Goal: Information Seeking & Learning: Learn about a topic

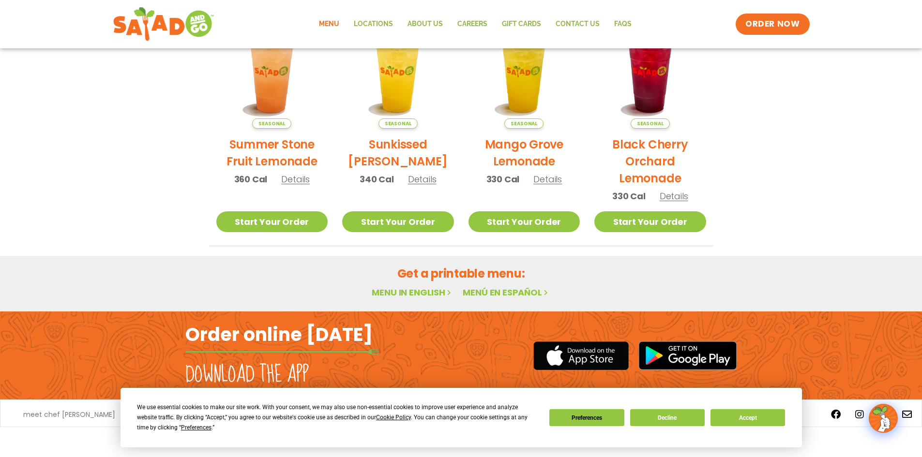
scroll to position [503, 0]
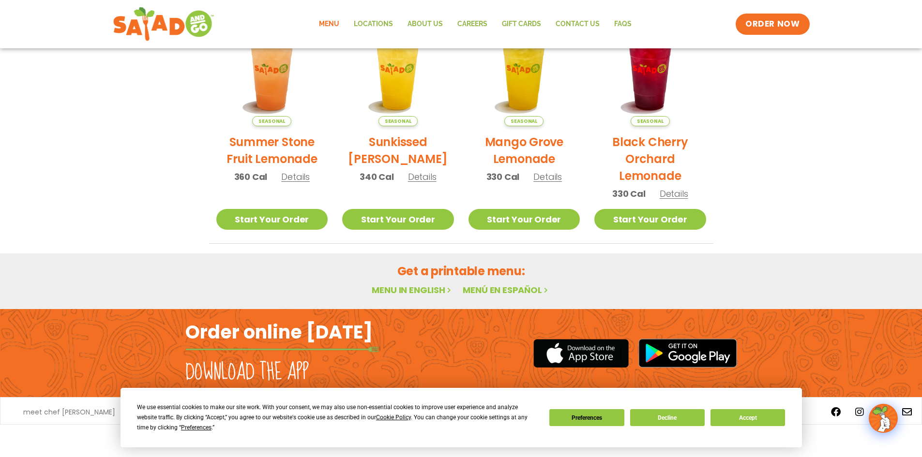
click at [420, 293] on link "Menu in English" at bounding box center [412, 290] width 81 height 12
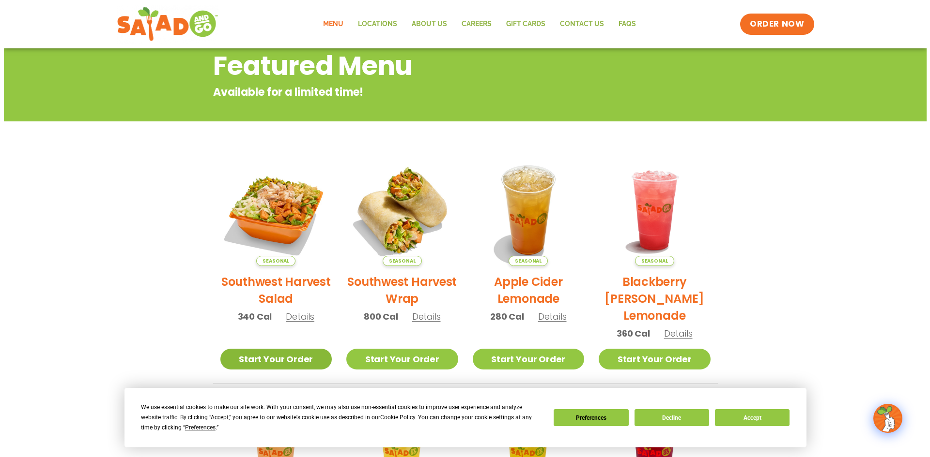
scroll to position [115, 0]
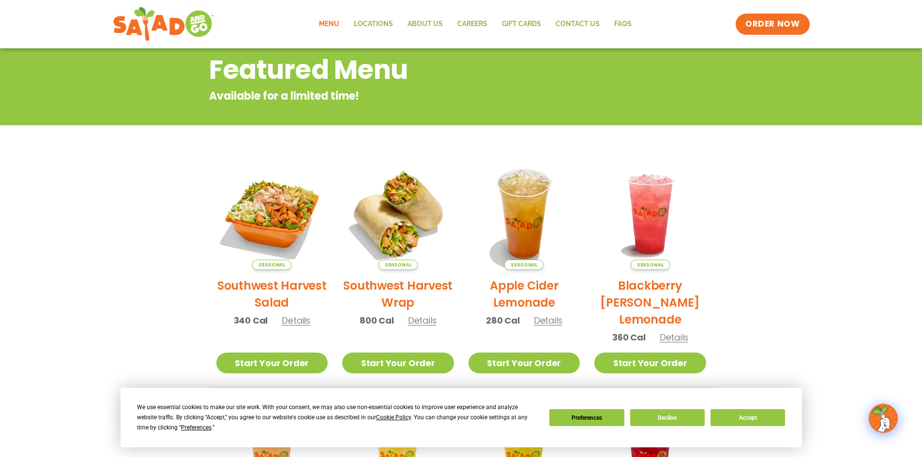
click at [290, 322] on span "Details" at bounding box center [296, 321] width 29 height 12
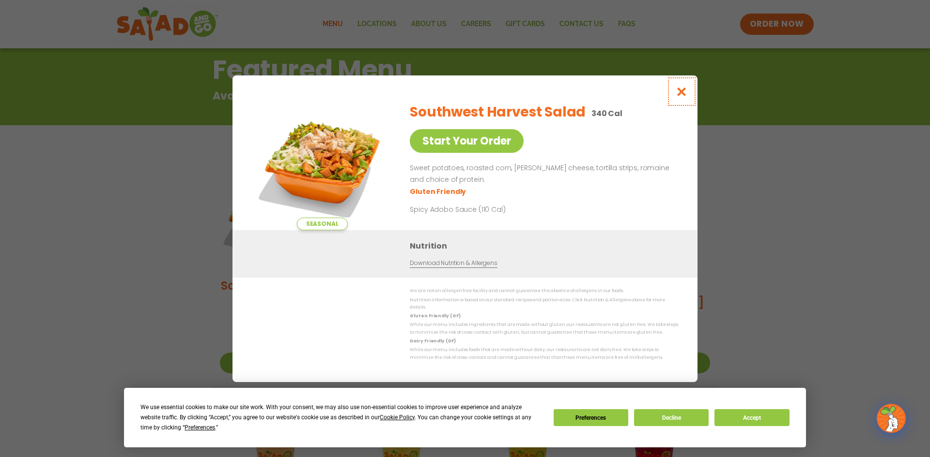
click at [680, 97] on icon "Close modal" at bounding box center [681, 92] width 12 height 10
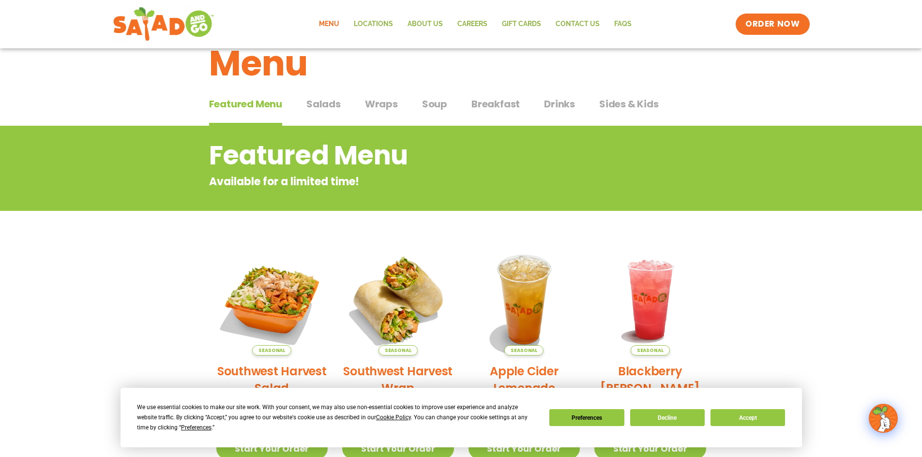
scroll to position [0, 0]
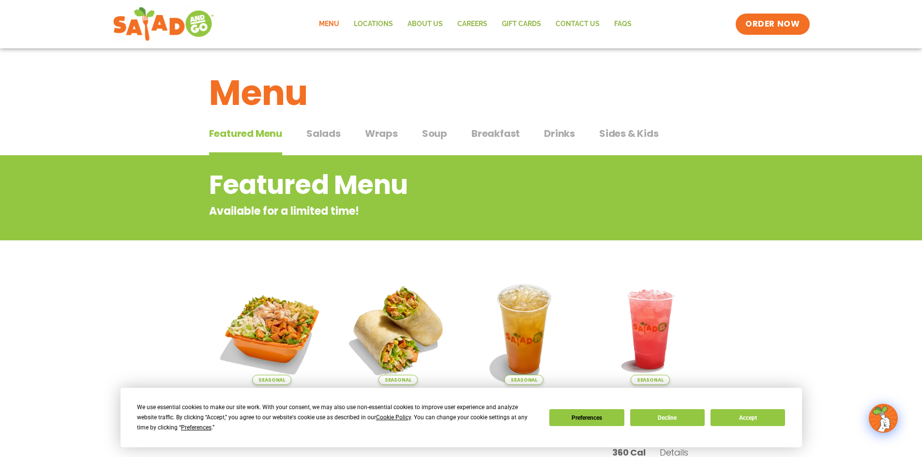
click at [327, 136] on span "Salads" at bounding box center [323, 133] width 34 height 15
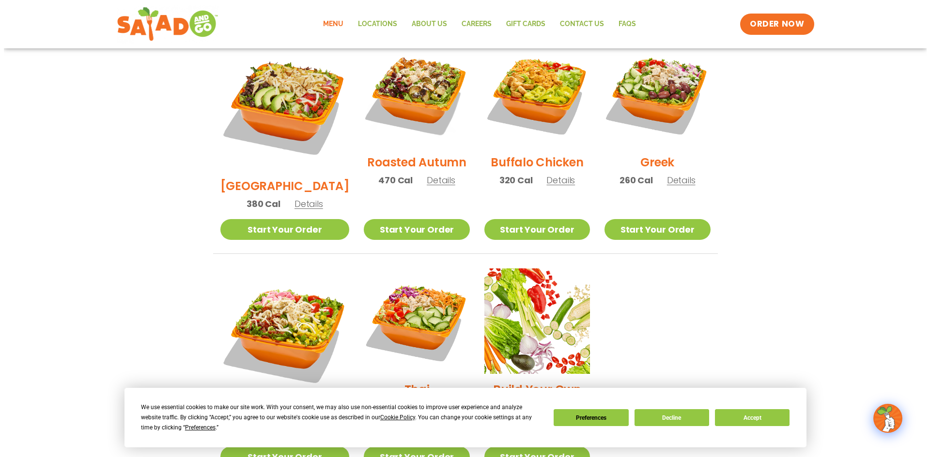
scroll to position [581, 0]
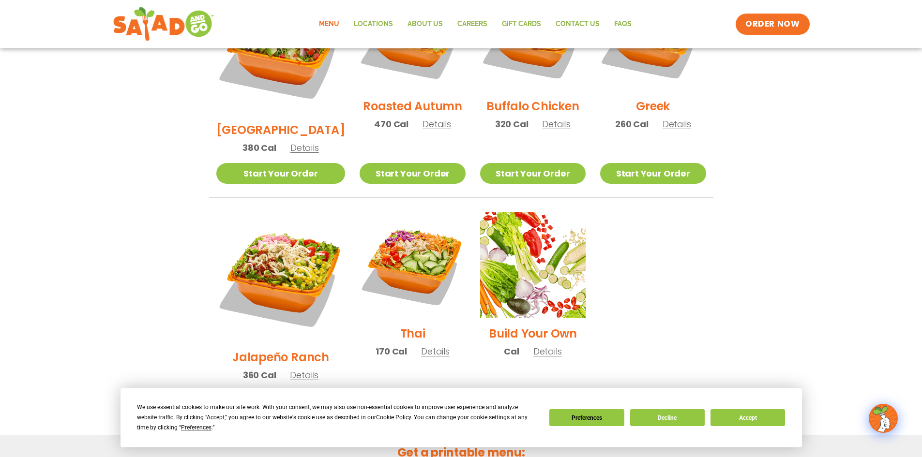
click at [262, 349] on h2 "Jalapeño Ranch" at bounding box center [280, 357] width 97 height 17
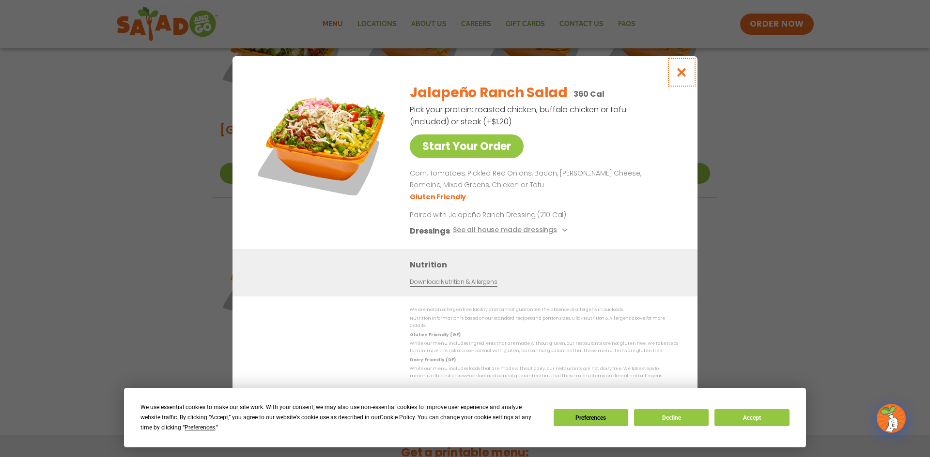
click at [683, 76] on icon "Close modal" at bounding box center [681, 72] width 12 height 10
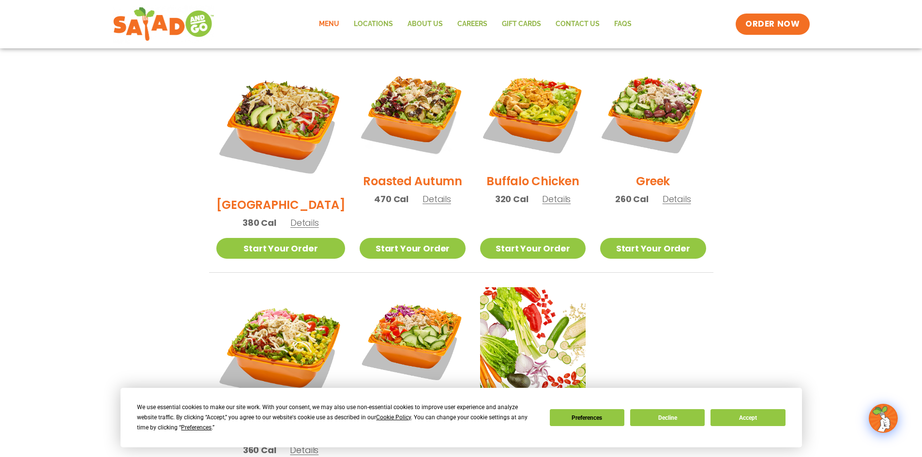
scroll to position [496, 0]
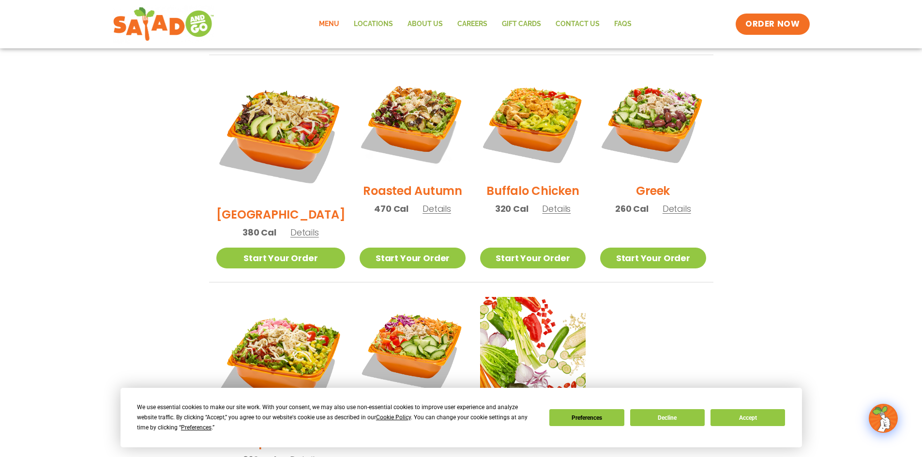
click at [512, 183] on h2 "Buffalo Chicken" at bounding box center [533, 191] width 92 height 17
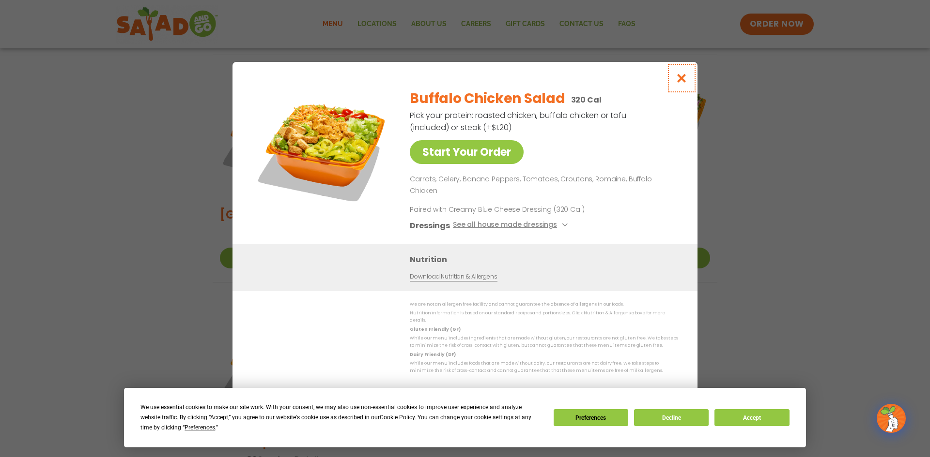
click at [683, 83] on icon "Close modal" at bounding box center [681, 78] width 12 height 10
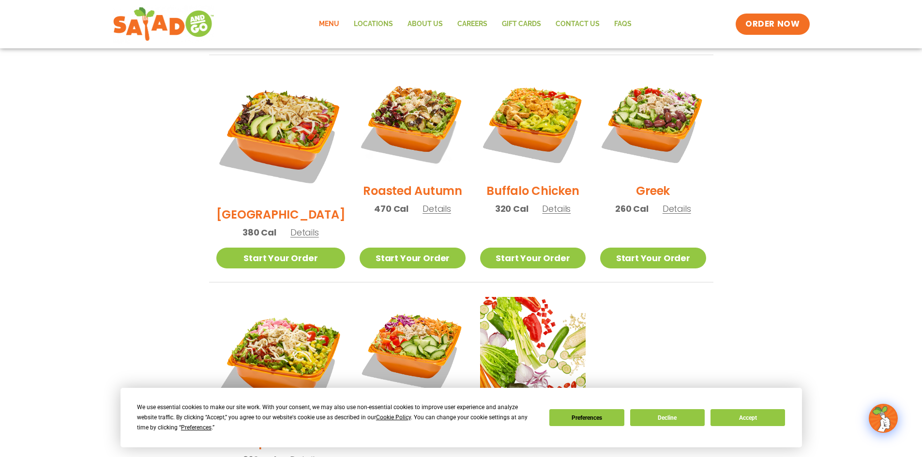
click at [286, 206] on h2 "[GEOGRAPHIC_DATA]" at bounding box center [280, 214] width 129 height 17
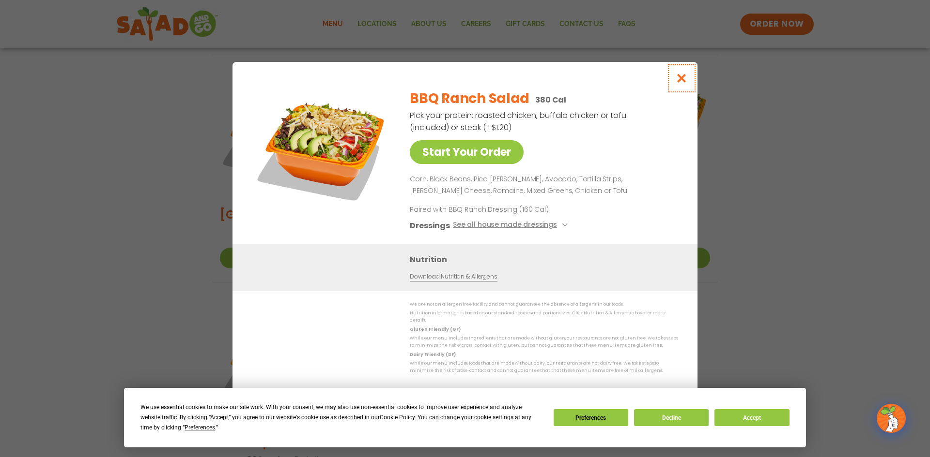
click at [683, 83] on icon "Close modal" at bounding box center [681, 78] width 12 height 10
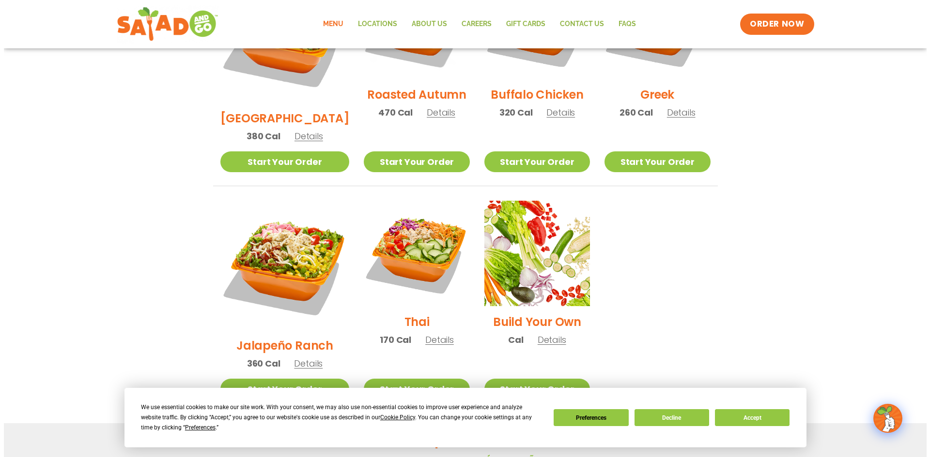
scroll to position [593, 0]
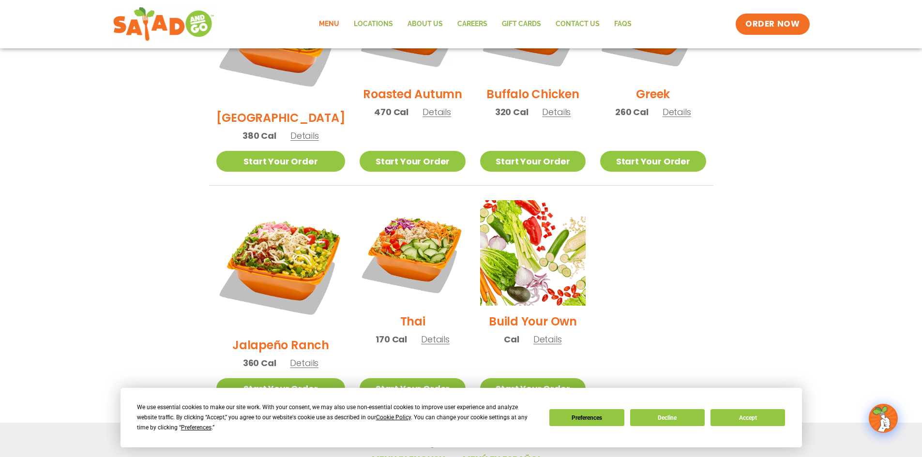
click at [400, 313] on h2 "Thai" at bounding box center [412, 321] width 25 height 17
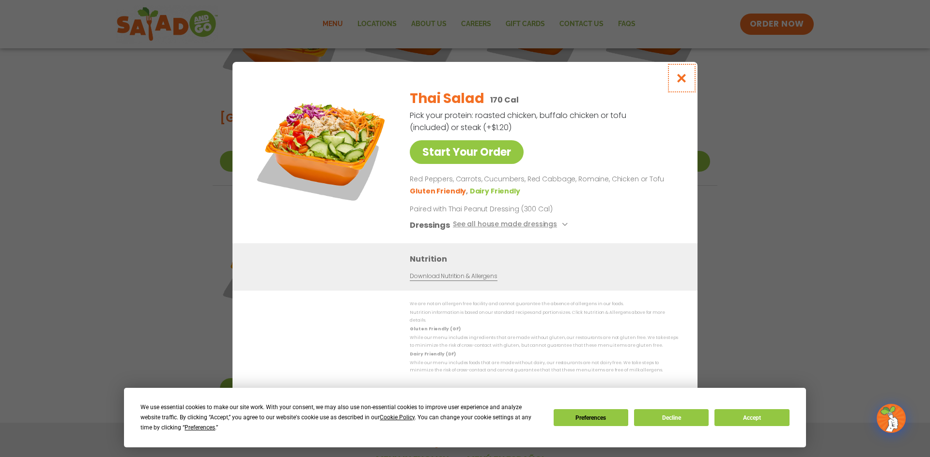
click at [685, 83] on icon "Close modal" at bounding box center [681, 78] width 12 height 10
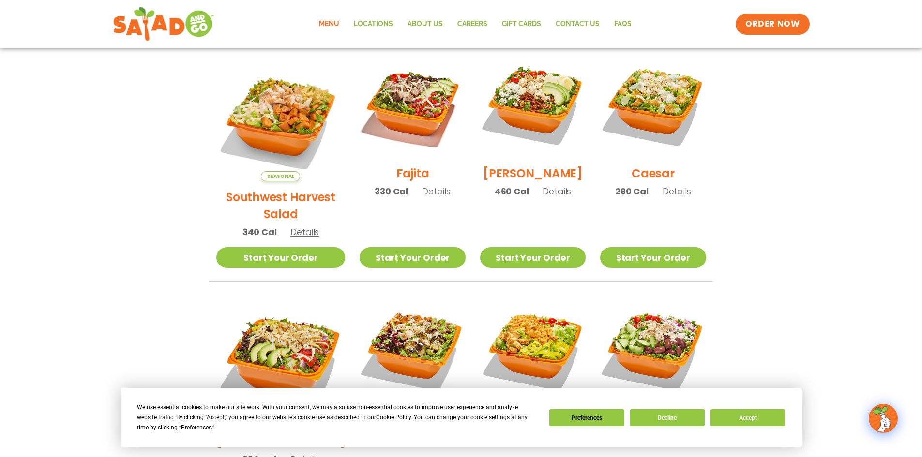
scroll to position [206, 0]
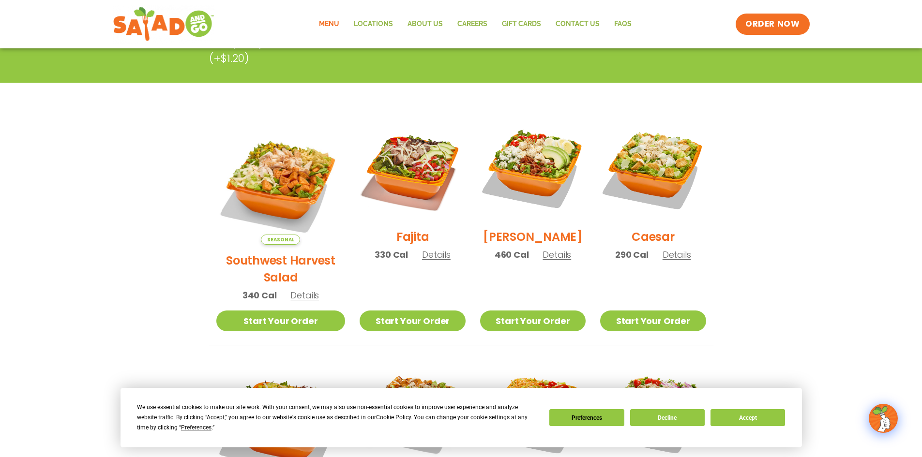
click at [521, 245] on h2 "[PERSON_NAME]" at bounding box center [533, 237] width 100 height 17
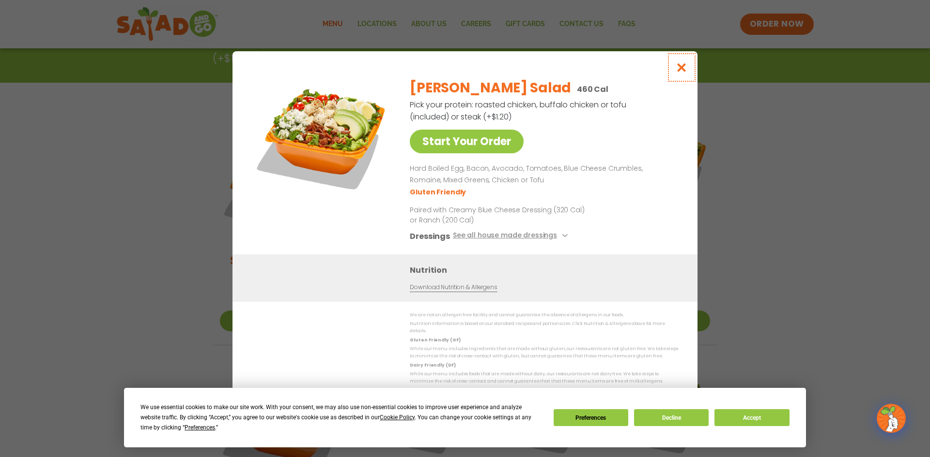
click at [681, 73] on icon "Close modal" at bounding box center [681, 67] width 12 height 10
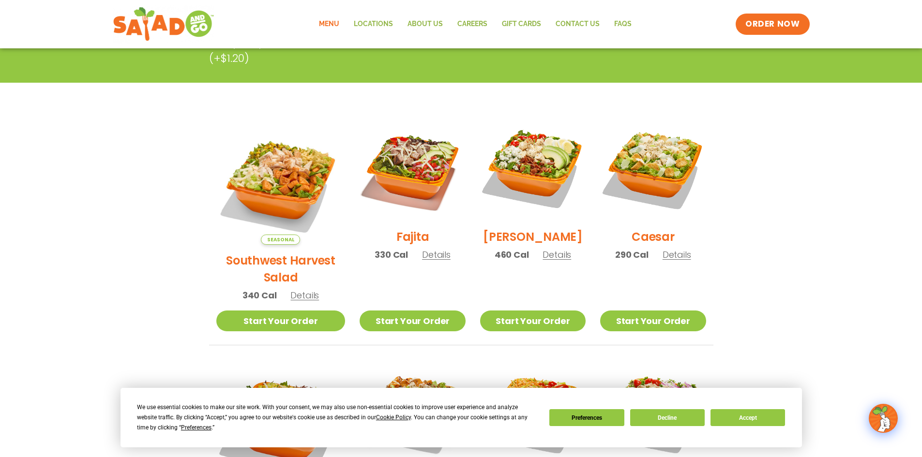
click at [640, 239] on h2 "Caesar" at bounding box center [653, 237] width 43 height 17
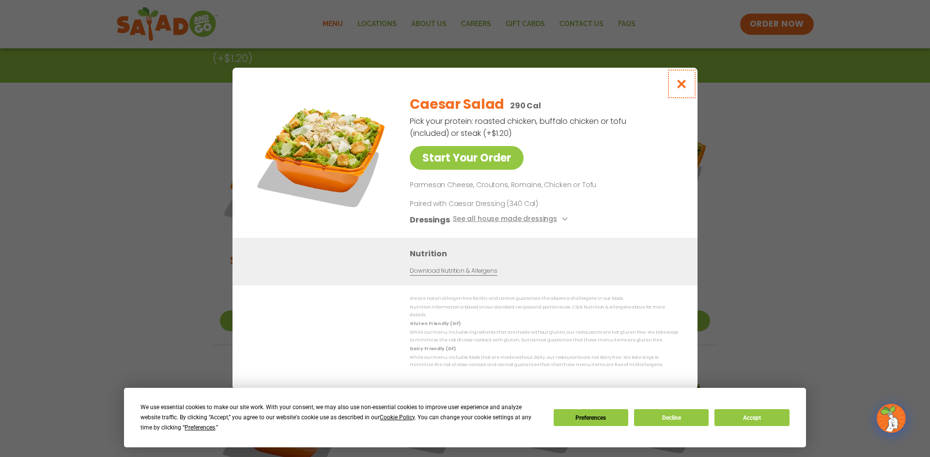
click at [683, 87] on icon "Close modal" at bounding box center [681, 84] width 12 height 10
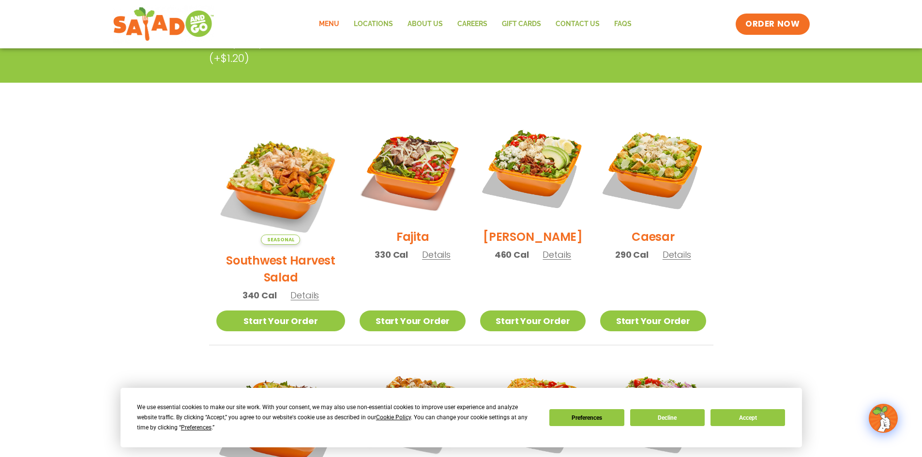
click at [291, 252] on h2 "Southwest Harvest Salad" at bounding box center [280, 269] width 129 height 34
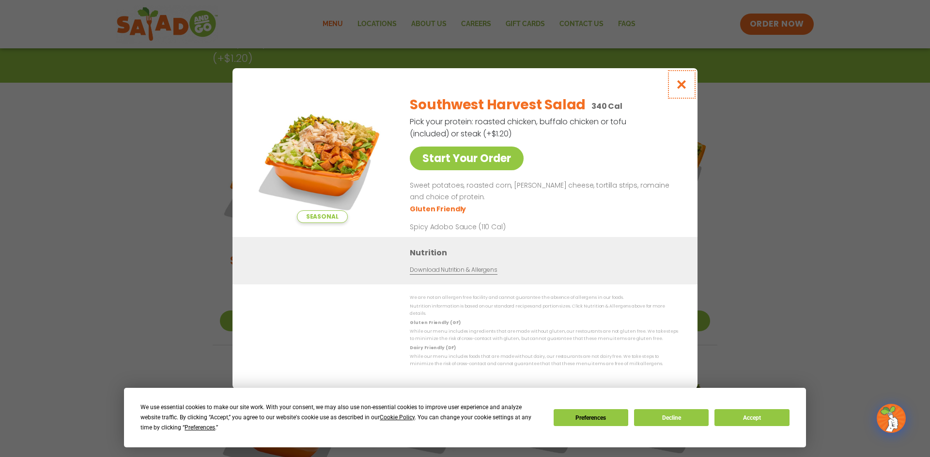
click at [683, 90] on icon "Close modal" at bounding box center [681, 84] width 12 height 10
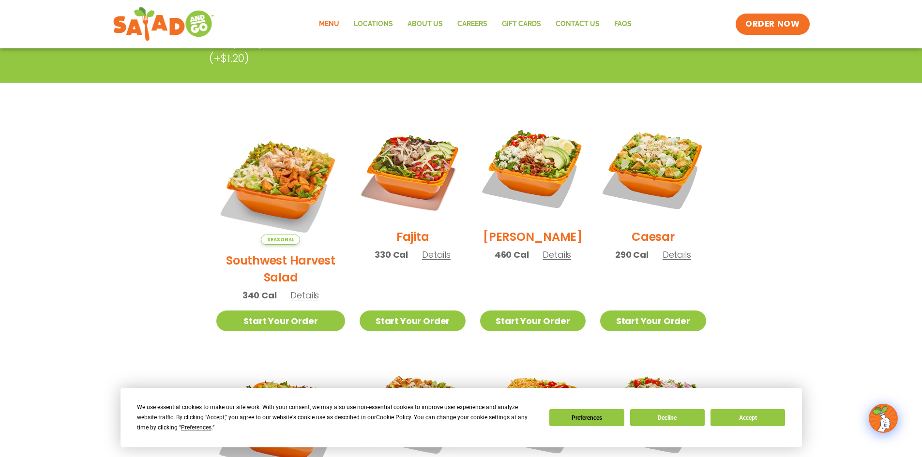
click at [396, 239] on h2 "Fajita" at bounding box center [412, 237] width 33 height 17
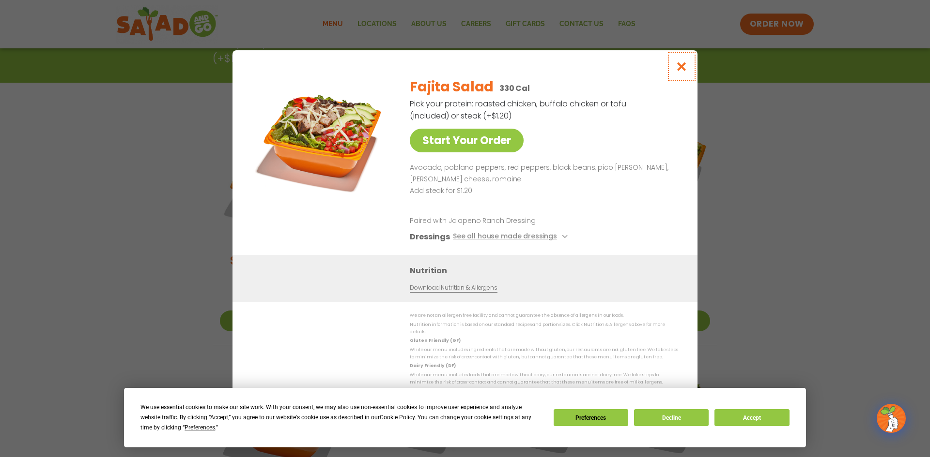
click at [679, 69] on icon "Close modal" at bounding box center [681, 66] width 12 height 10
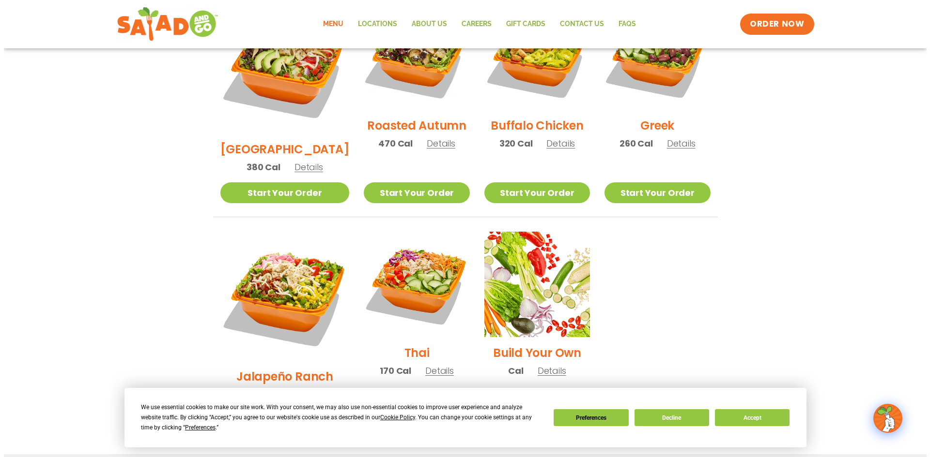
scroll to position [545, 0]
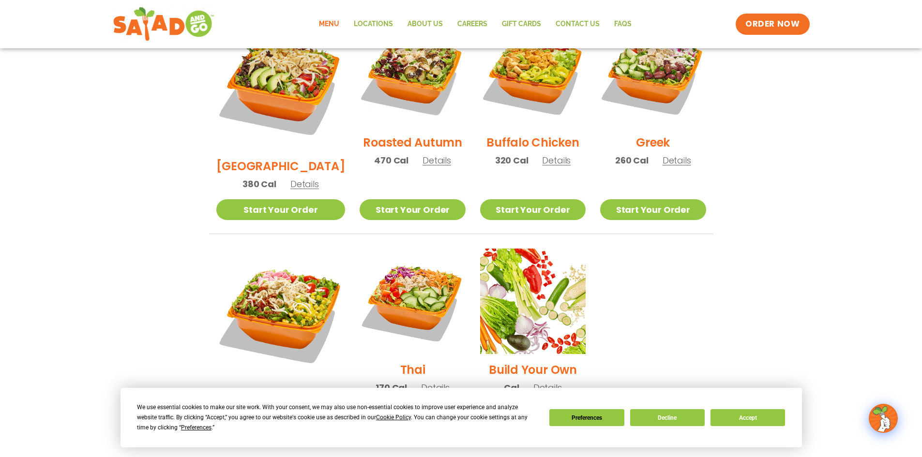
click at [642, 134] on h2 "Greek" at bounding box center [653, 142] width 34 height 17
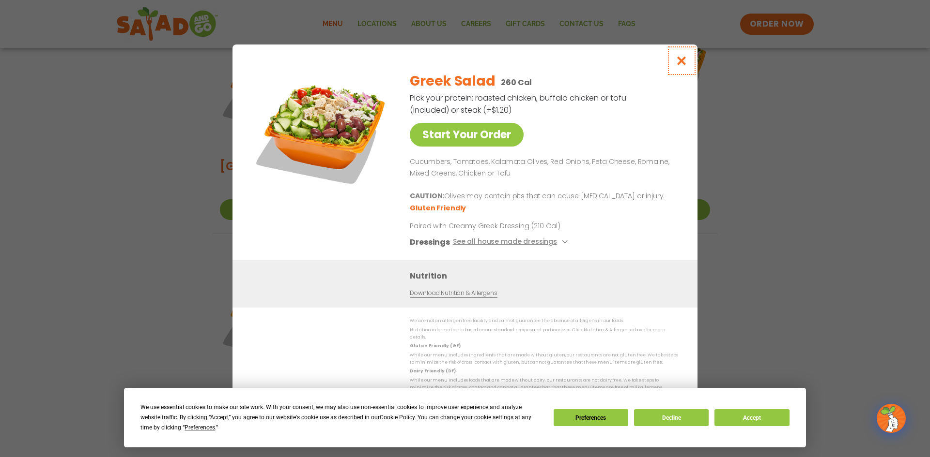
click at [682, 64] on icon "Close modal" at bounding box center [681, 61] width 12 height 10
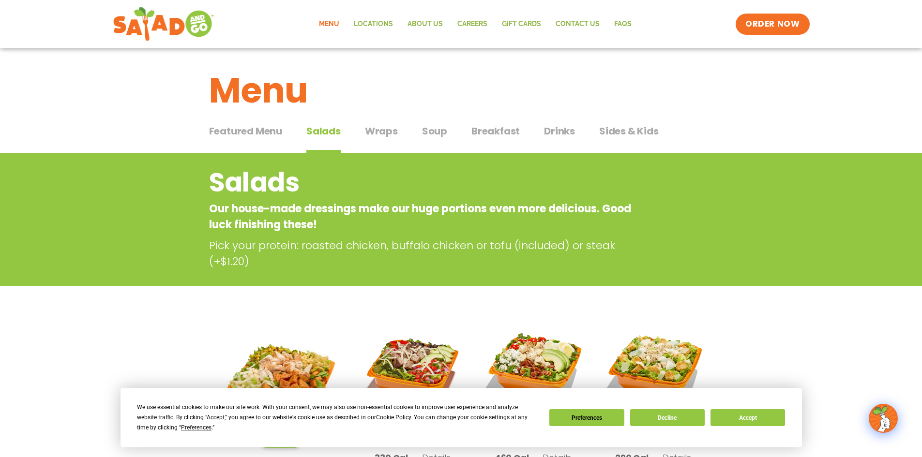
scroll to position [0, 0]
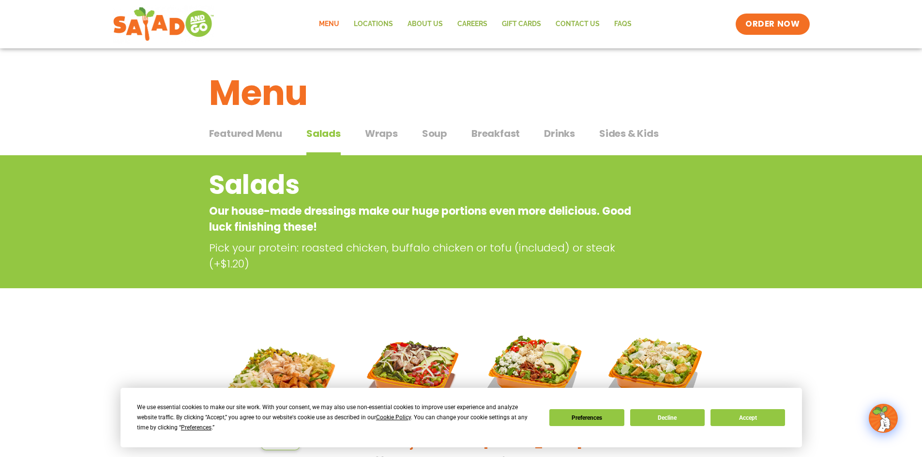
click at [383, 126] on div "Featured Menu Featured Menu Salads Salads Wraps Wraps Soup Soup Breakfast Break…" at bounding box center [461, 139] width 504 height 33
click at [385, 130] on span "Wraps" at bounding box center [381, 133] width 33 height 15
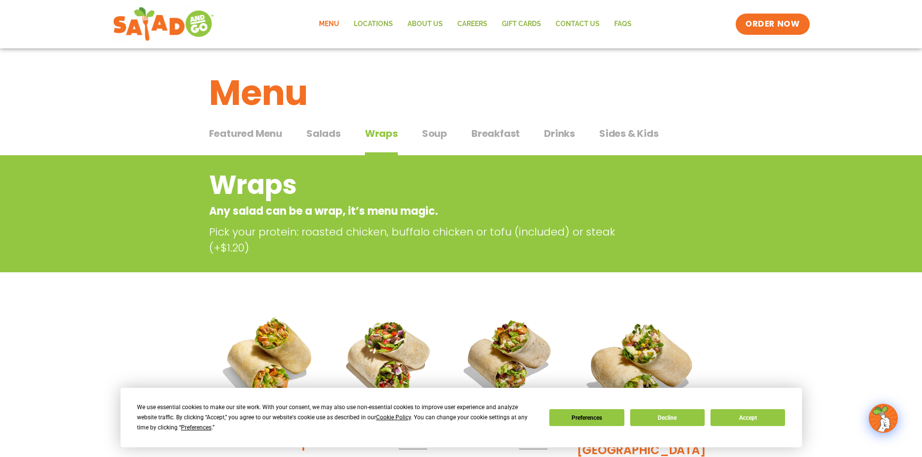
click at [434, 135] on span "Soup" at bounding box center [434, 133] width 25 height 15
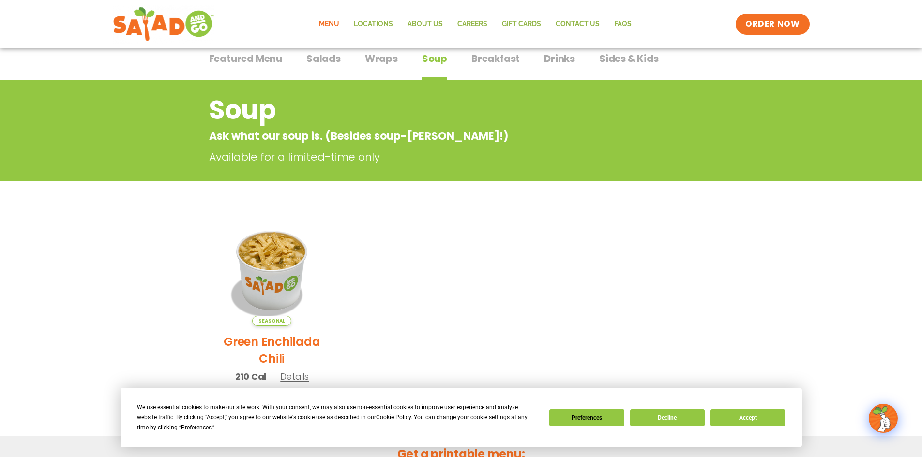
scroll to position [97, 0]
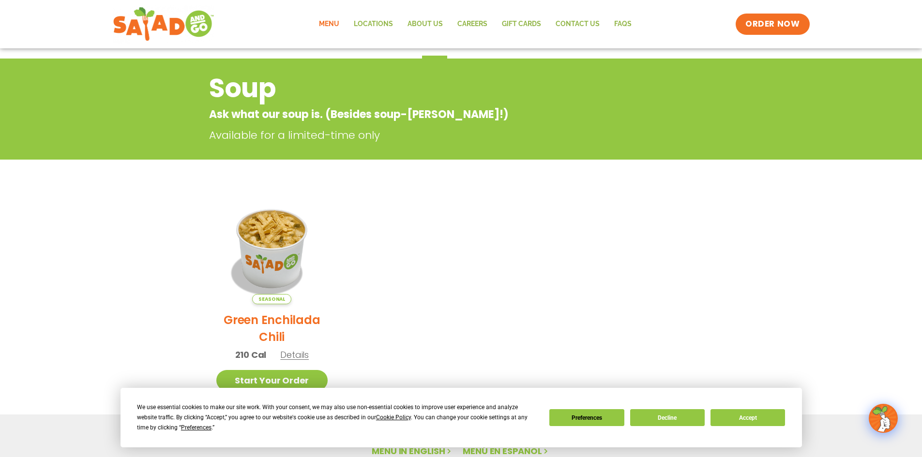
click at [292, 326] on h2 "Green Enchilada Chili" at bounding box center [272, 329] width 112 height 34
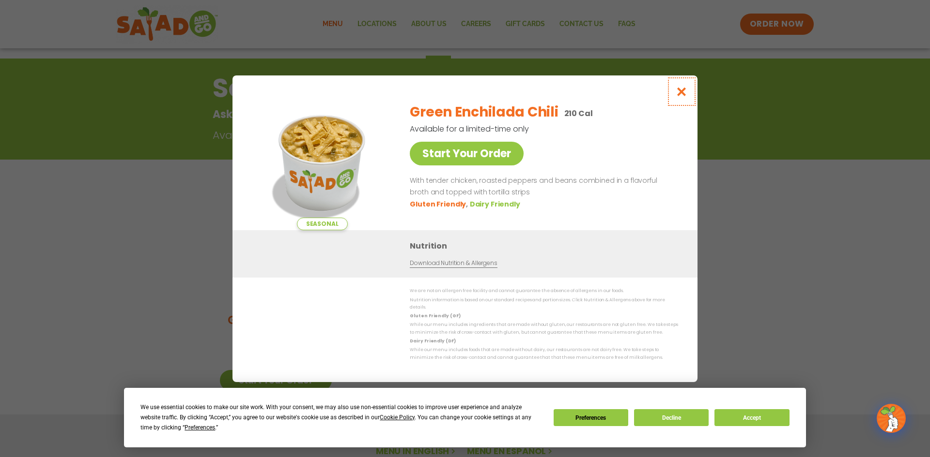
click at [683, 97] on icon "Close modal" at bounding box center [681, 92] width 12 height 10
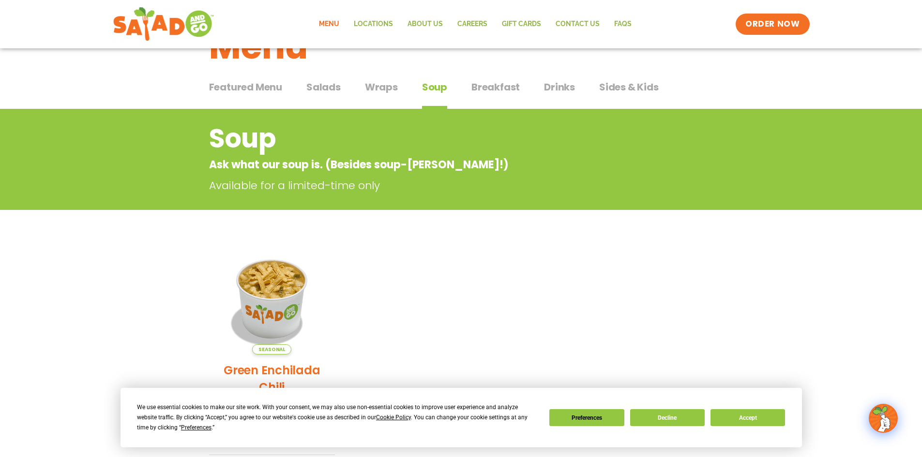
scroll to position [0, 0]
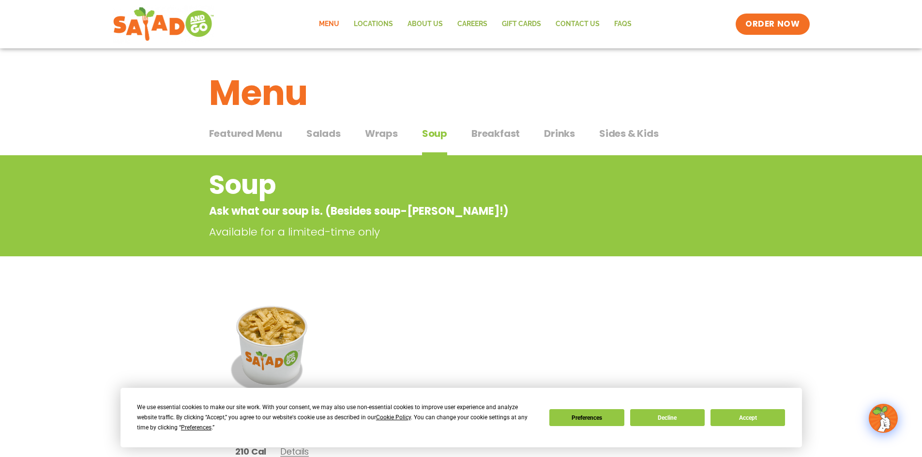
click at [492, 133] on span "Breakfast" at bounding box center [496, 133] width 48 height 15
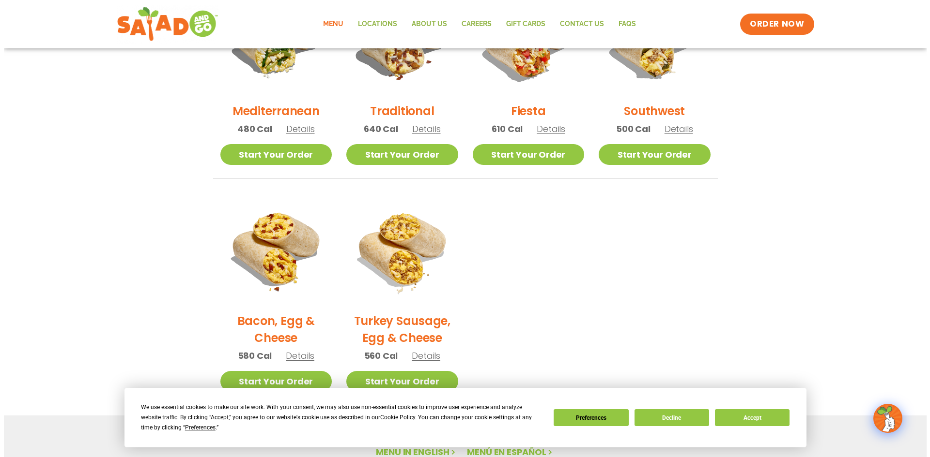
scroll to position [339, 0]
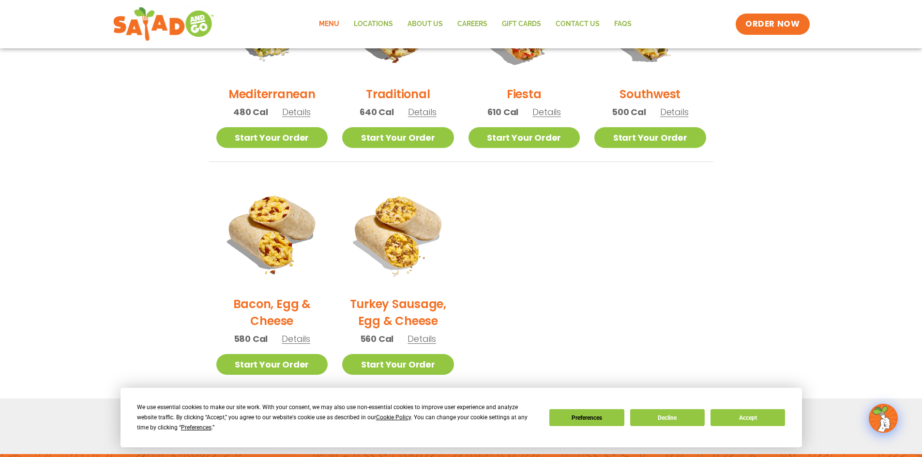
click at [271, 318] on h2 "Bacon, Egg & Cheese" at bounding box center [272, 313] width 112 height 34
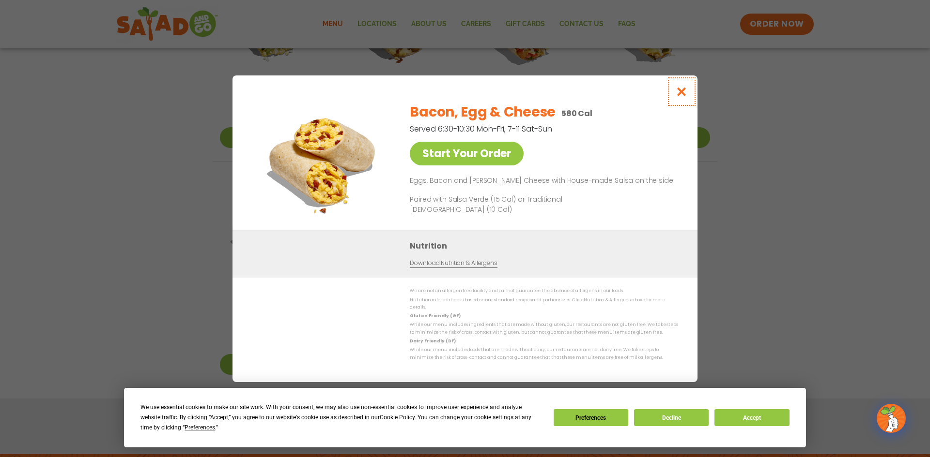
click at [683, 95] on icon "Close modal" at bounding box center [681, 92] width 12 height 10
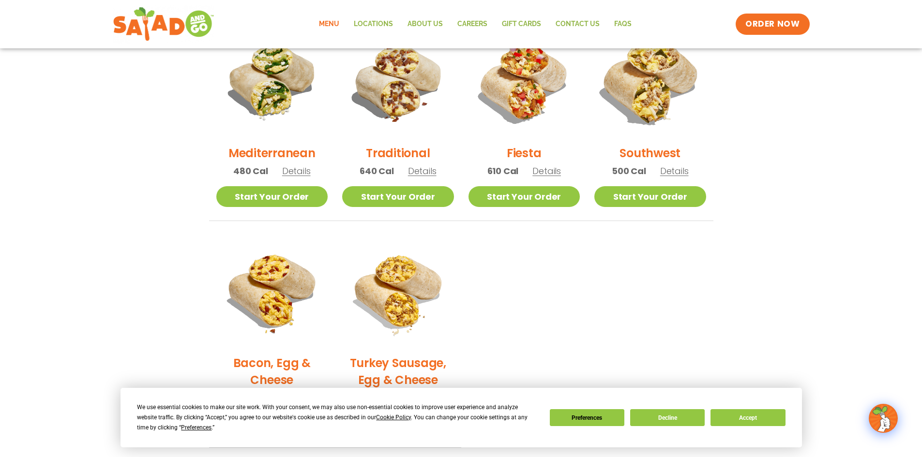
scroll to position [271, 0]
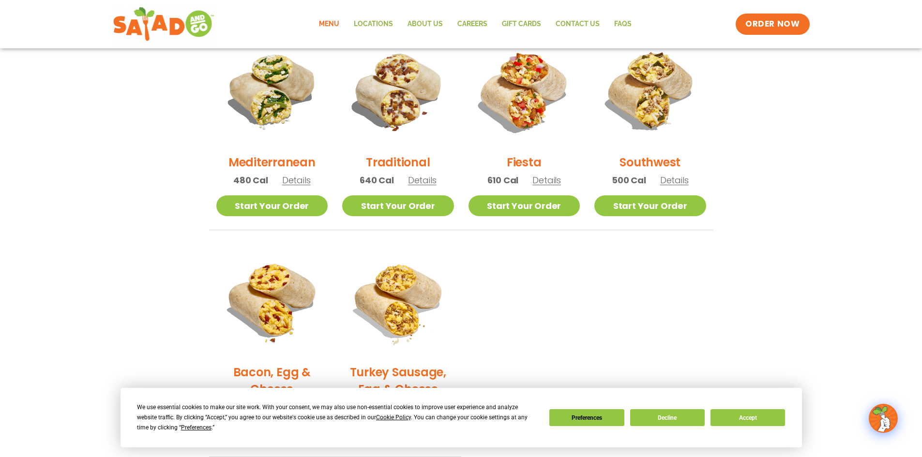
click at [646, 168] on h2 "Southwest" at bounding box center [650, 162] width 61 height 17
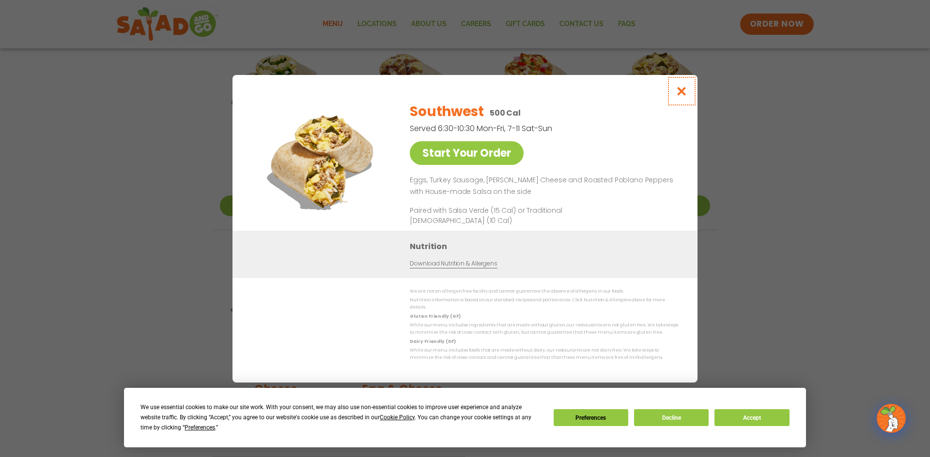
click at [680, 100] on button "Close modal" at bounding box center [681, 91] width 31 height 32
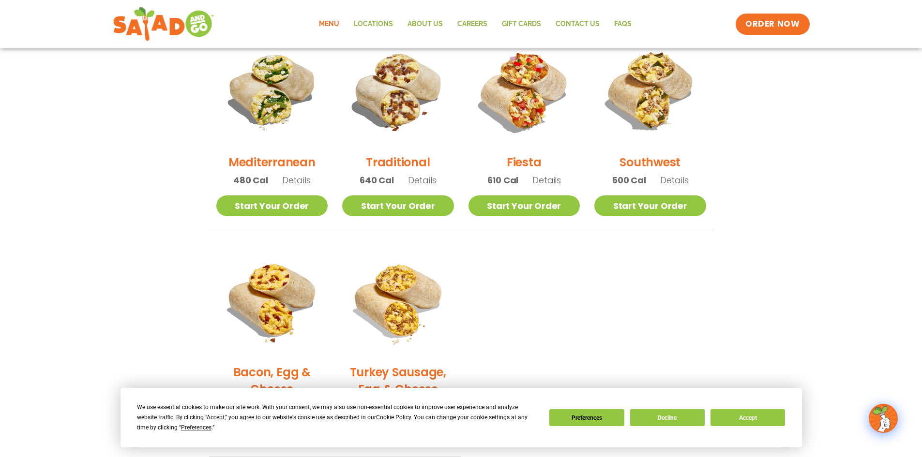
click at [526, 167] on h2 "Fiesta" at bounding box center [524, 162] width 35 height 17
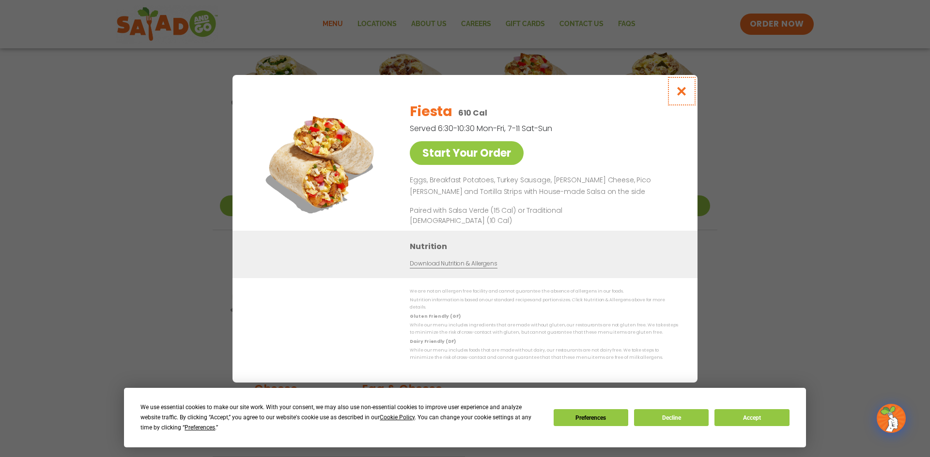
click at [680, 95] on icon "Close modal" at bounding box center [681, 91] width 12 height 10
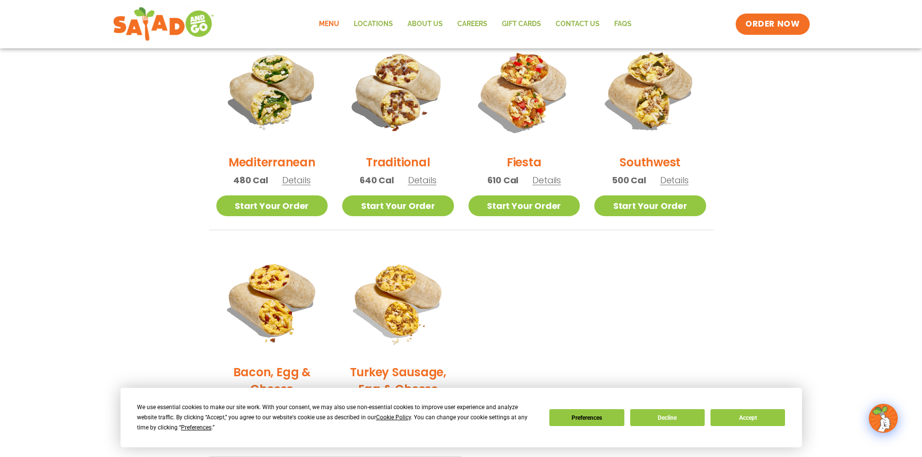
click at [400, 159] on h2 "Traditional" at bounding box center [398, 162] width 64 height 17
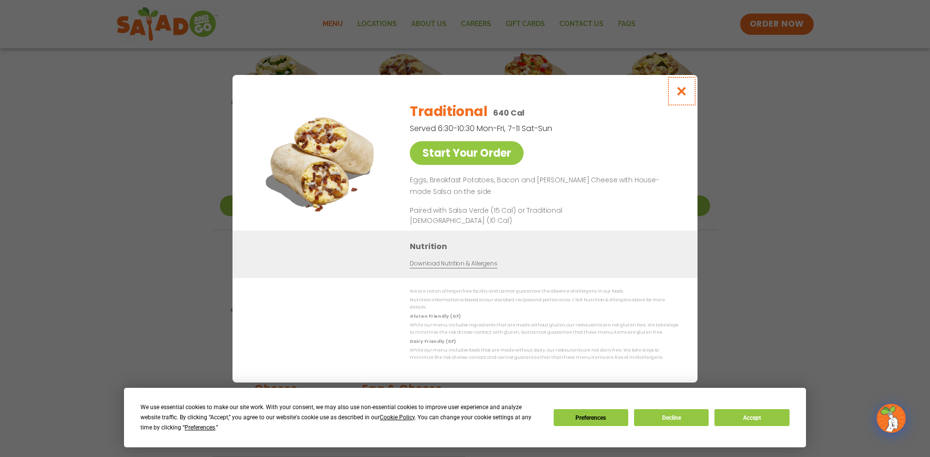
click at [682, 94] on icon "Close modal" at bounding box center [681, 91] width 12 height 10
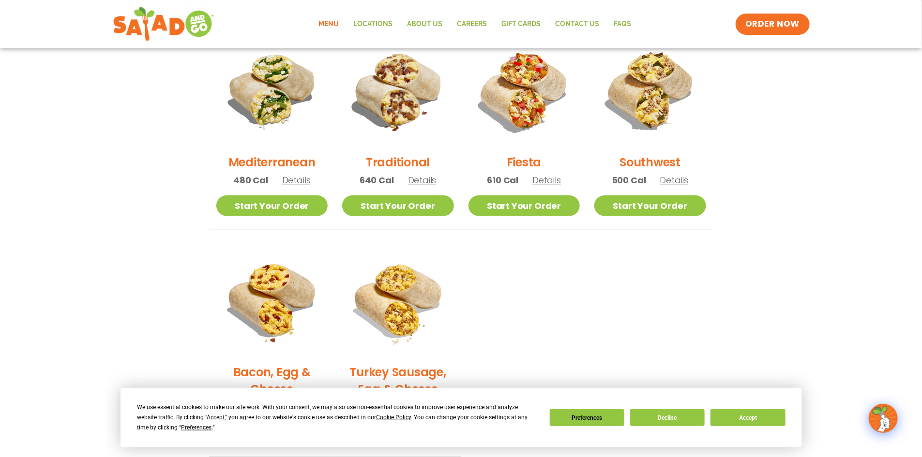
click at [682, 94] on img at bounding box center [651, 91] width 112 height 112
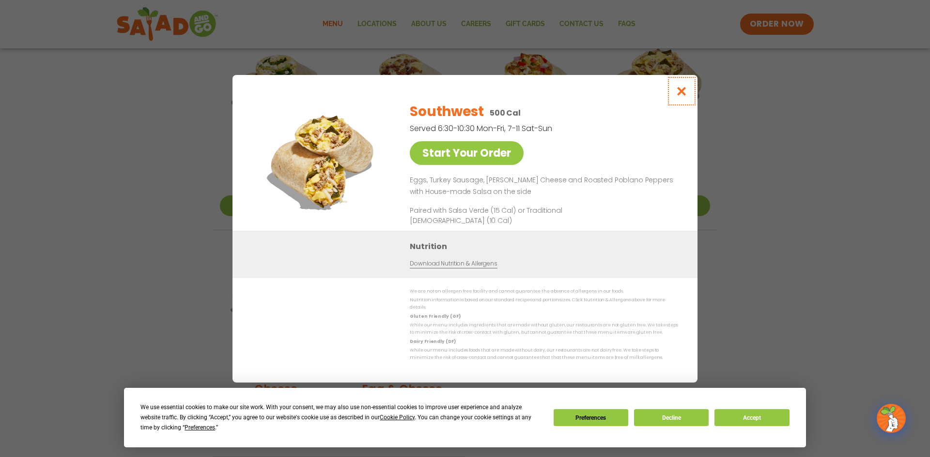
click at [678, 96] on icon "Close modal" at bounding box center [681, 91] width 12 height 10
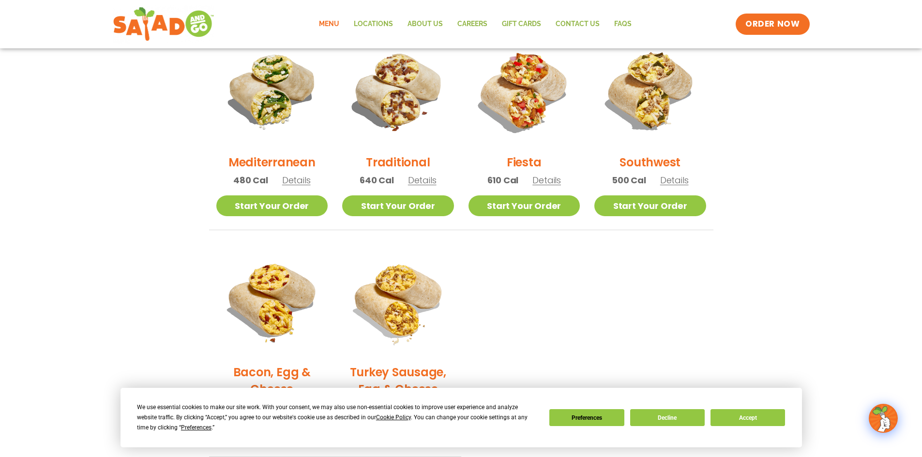
click at [292, 165] on h2 "Mediterranean" at bounding box center [272, 162] width 87 height 17
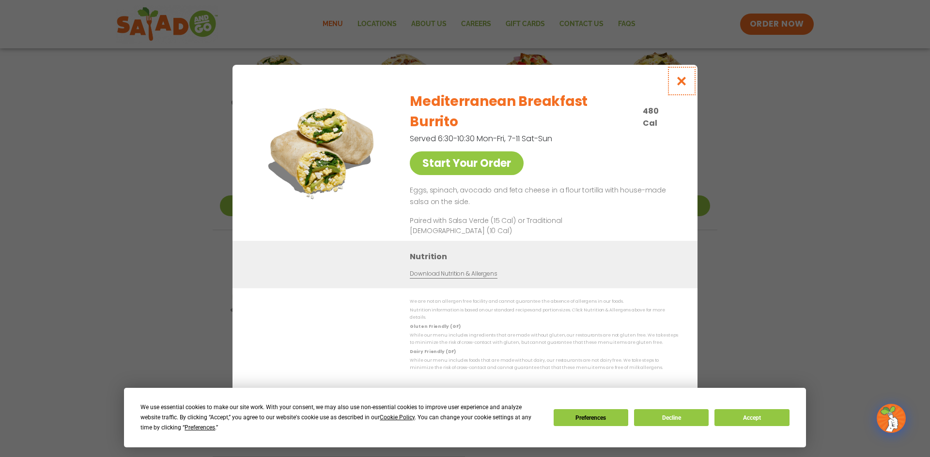
click at [682, 86] on icon "Close modal" at bounding box center [681, 81] width 12 height 10
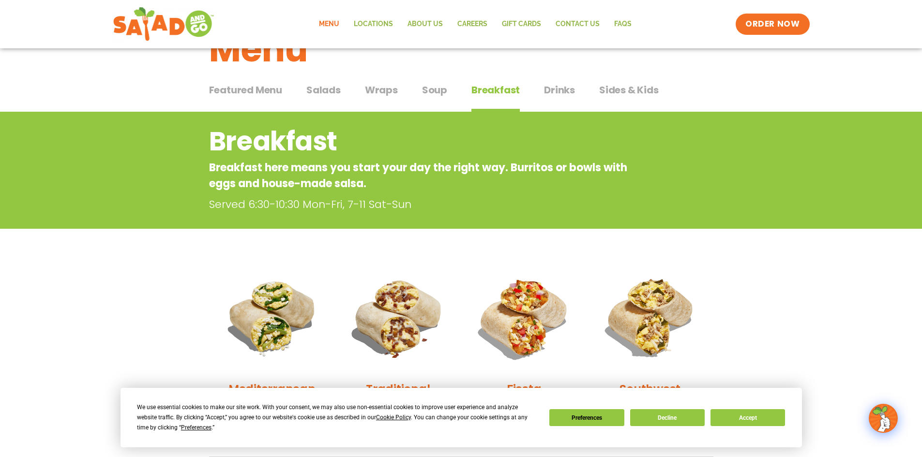
scroll to position [0, 0]
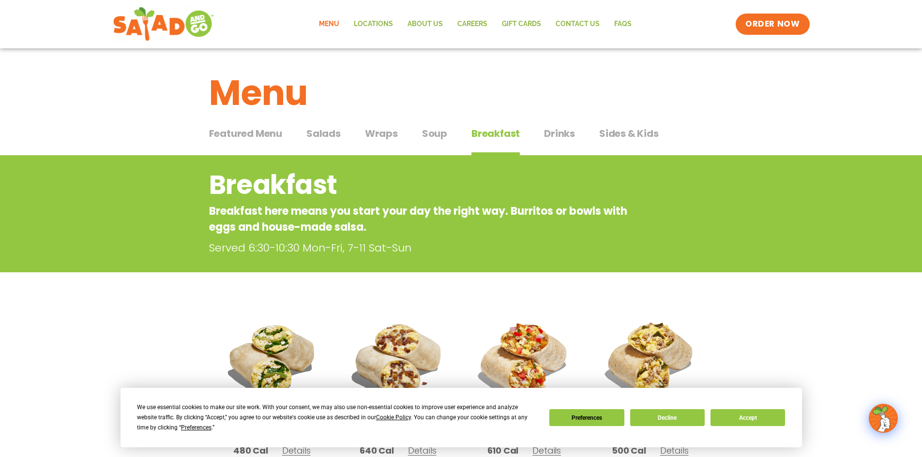
click at [562, 132] on span "Drinks" at bounding box center [559, 133] width 31 height 15
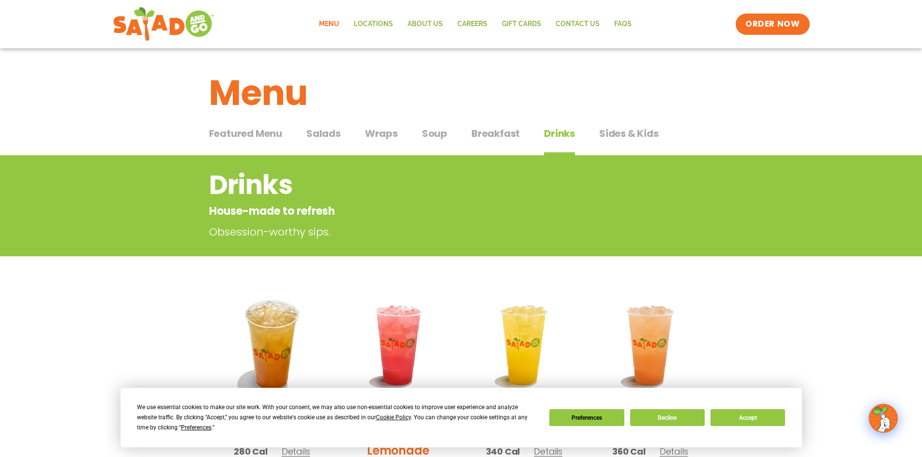
click at [631, 131] on span "Sides & Kids" at bounding box center [629, 133] width 60 height 15
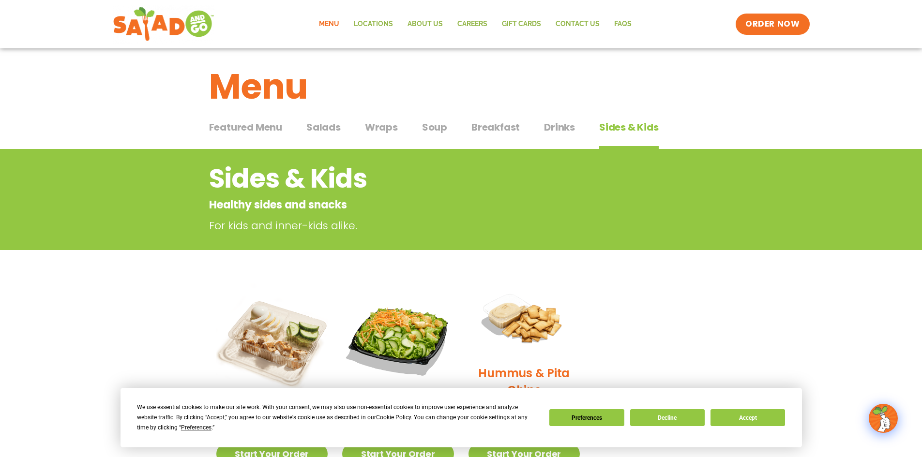
scroll to position [145, 0]
